Goal: Information Seeking & Learning: Learn about a topic

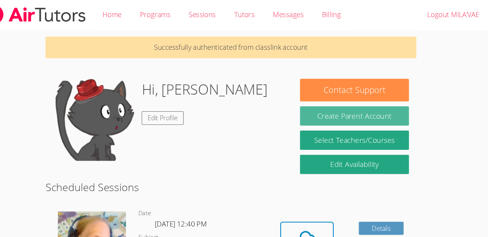
click at [356, 110] on button "Create Parent Account" at bounding box center [360, 110] width 103 height 18
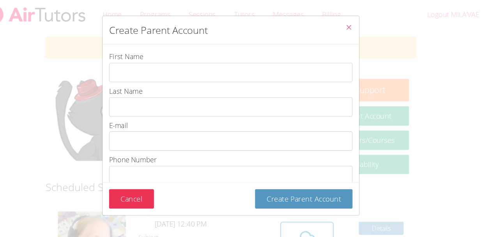
click at [355, 26] on icon "Close" at bounding box center [356, 26] width 7 height 7
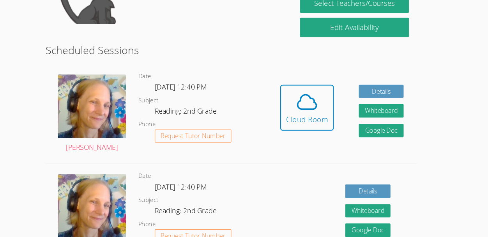
scroll to position [121, 0]
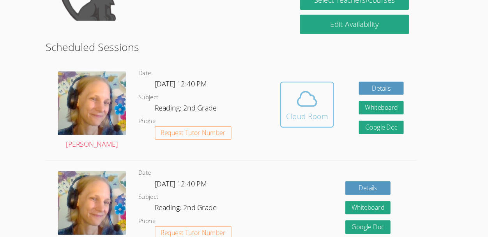
click at [318, 108] on icon at bounding box center [316, 106] width 22 height 22
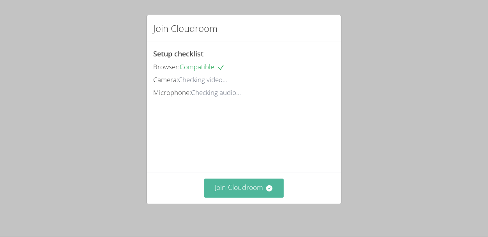
click at [257, 189] on button "Join Cloudroom" at bounding box center [244, 188] width 80 height 19
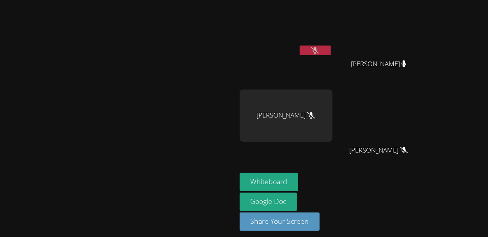
click at [331, 48] on button at bounding box center [315, 51] width 31 height 10
click at [317, 51] on icon at bounding box center [315, 50] width 5 height 7
click at [331, 55] on button at bounding box center [315, 51] width 31 height 10
click at [317, 48] on icon at bounding box center [314, 50] width 5 height 7
click at [331, 46] on button at bounding box center [315, 51] width 31 height 10
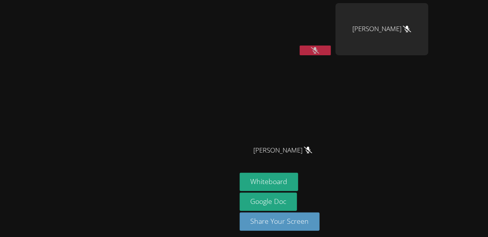
drag, startPoint x: 356, startPoint y: 56, endPoint x: 365, endPoint y: 56, distance: 9.7
click at [331, 56] on div at bounding box center [315, 52] width 31 height 12
click at [331, 51] on button at bounding box center [315, 51] width 31 height 10
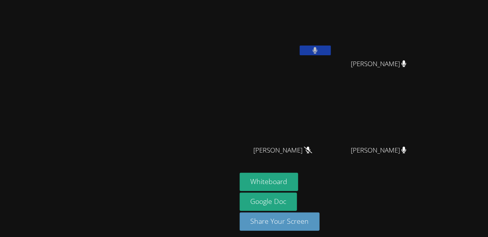
click at [331, 47] on button at bounding box center [315, 51] width 31 height 10
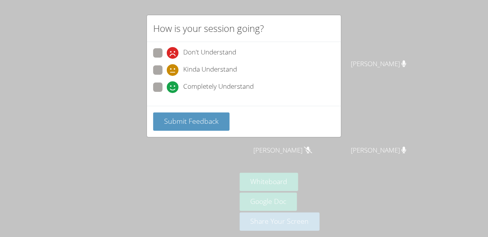
click at [160, 158] on div "How is your session going? Don't Understand Kinda Understand Completely Underst…" at bounding box center [244, 118] width 488 height 237
click at [156, 160] on div "How is your session going? Don't Understand Kinda Understand Completely Underst…" at bounding box center [244, 118] width 488 height 237
click at [205, 88] on span "Completely Understand" at bounding box center [218, 87] width 71 height 12
click at [173, 88] on input "Completely Understand" at bounding box center [170, 86] width 7 height 7
radio input "true"
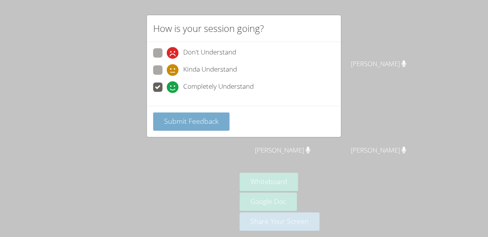
click at [184, 123] on span "Submit Feedback" at bounding box center [191, 120] width 55 height 9
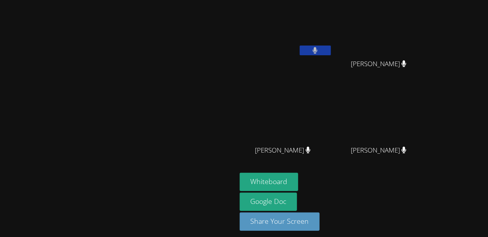
click at [168, 65] on video at bounding box center [118, 105] width 117 height 129
click at [317, 51] on icon at bounding box center [315, 50] width 5 height 7
